Goal: Obtain resource: Obtain resource

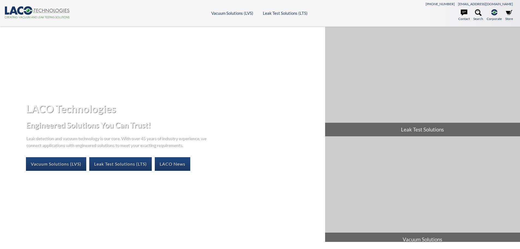
select select "Language Translate Widget"
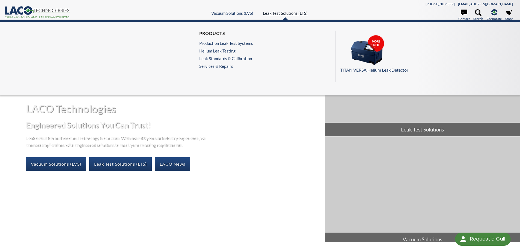
click at [283, 14] on link "Leak Test Solutions (LTS)" at bounding box center [285, 13] width 45 height 5
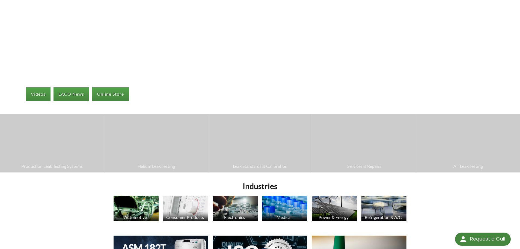
scroll to position [91, 0]
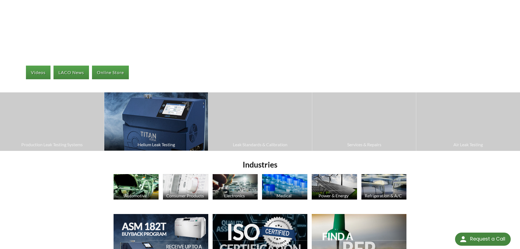
click at [161, 100] on img at bounding box center [156, 121] width 104 height 58
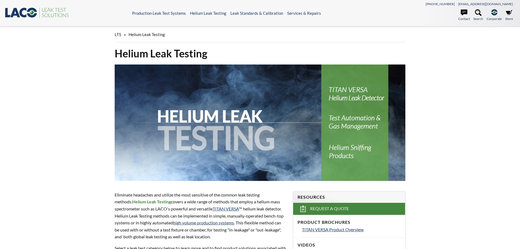
select select "Language Translate Widget"
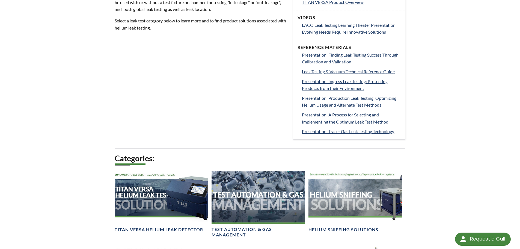
scroll to position [346, 0]
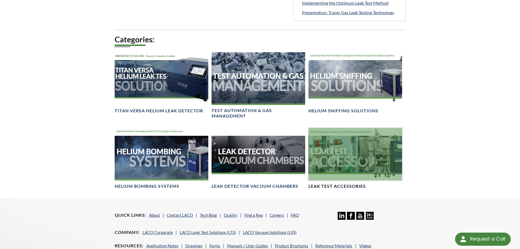
click at [339, 155] on div at bounding box center [356, 154] width 94 height 53
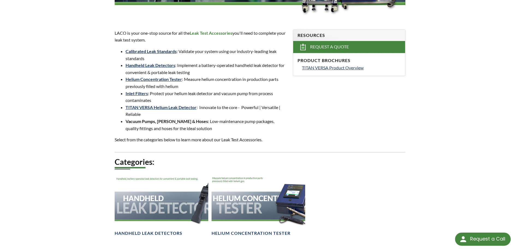
scroll to position [164, 0]
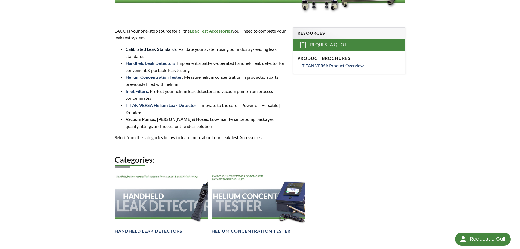
click at [161, 50] on link "Calibrated Leak Standards" at bounding box center [151, 48] width 51 height 5
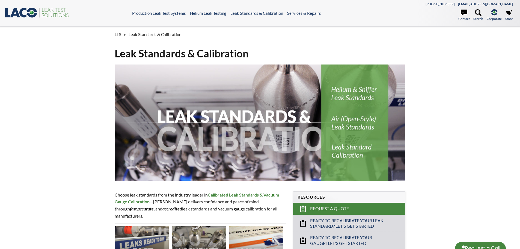
select select "Language Translate Widget"
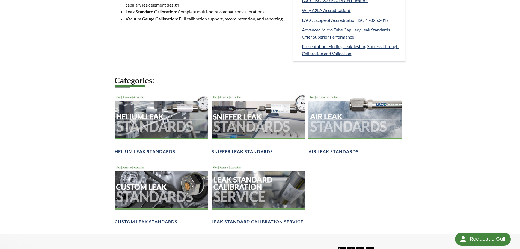
scroll to position [309, 0]
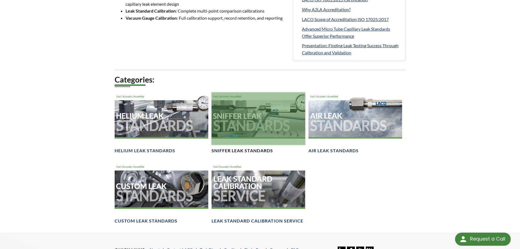
click at [252, 117] on div at bounding box center [259, 118] width 94 height 53
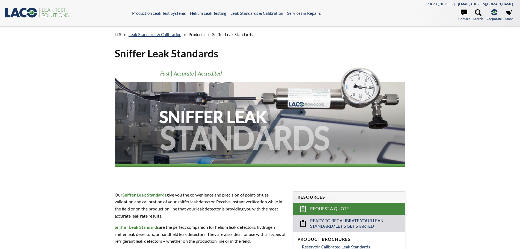
select select "Language Translate Widget"
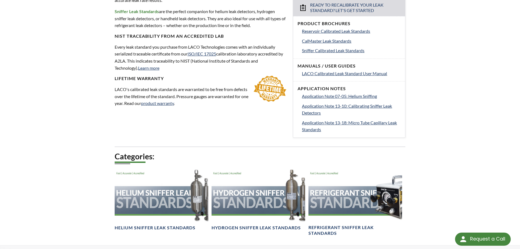
scroll to position [182, 0]
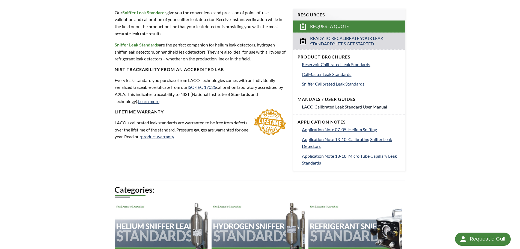
click at [335, 106] on span "LACO Calibrated Leak Standard User Manual" at bounding box center [344, 106] width 85 height 5
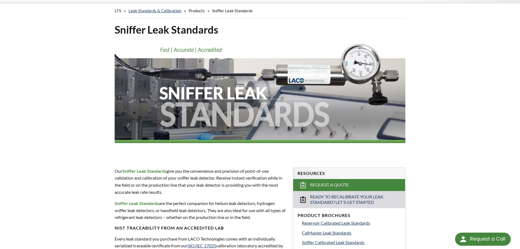
scroll to position [109, 0]
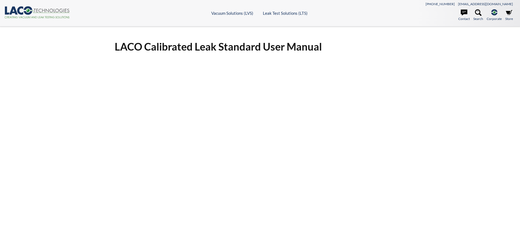
select select "Language Translate Widget"
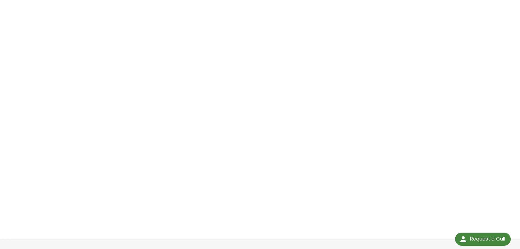
scroll to position [91, 0]
